Goal: Task Accomplishment & Management: Manage account settings

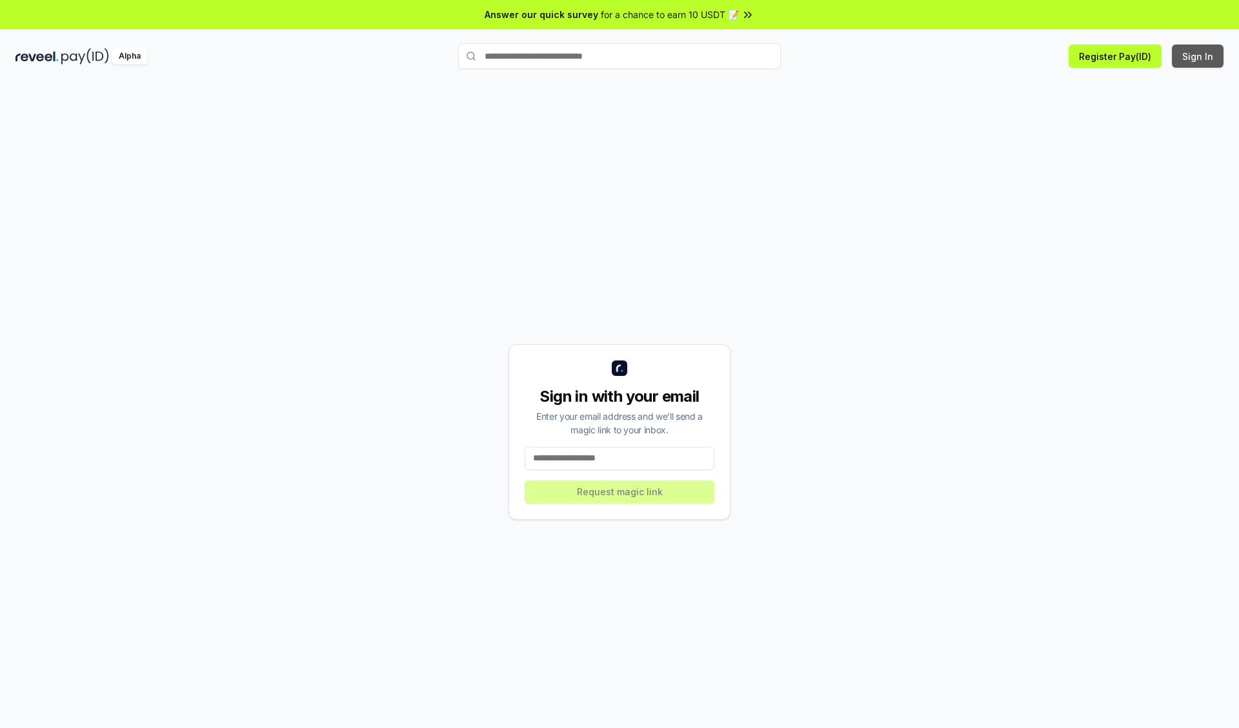
click at [1198, 56] on button "Sign In" at bounding box center [1198, 56] width 52 height 23
type input "**********"
click at [619, 492] on button "Request magic link" at bounding box center [620, 492] width 190 height 23
